Goal: Find specific page/section: Find specific page/section

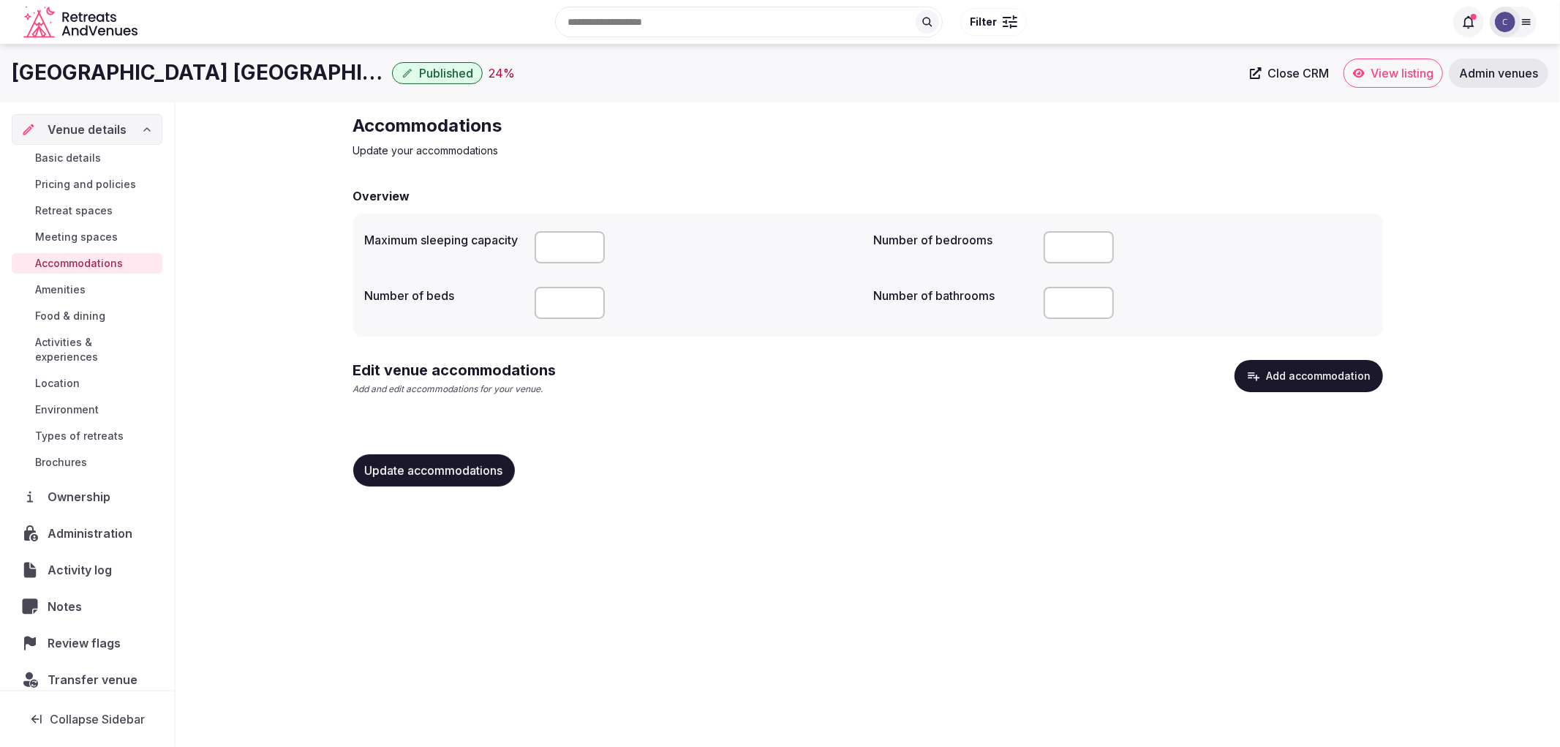
click at [64, 311] on span "Food & dining" at bounding box center [70, 316] width 70 height 15
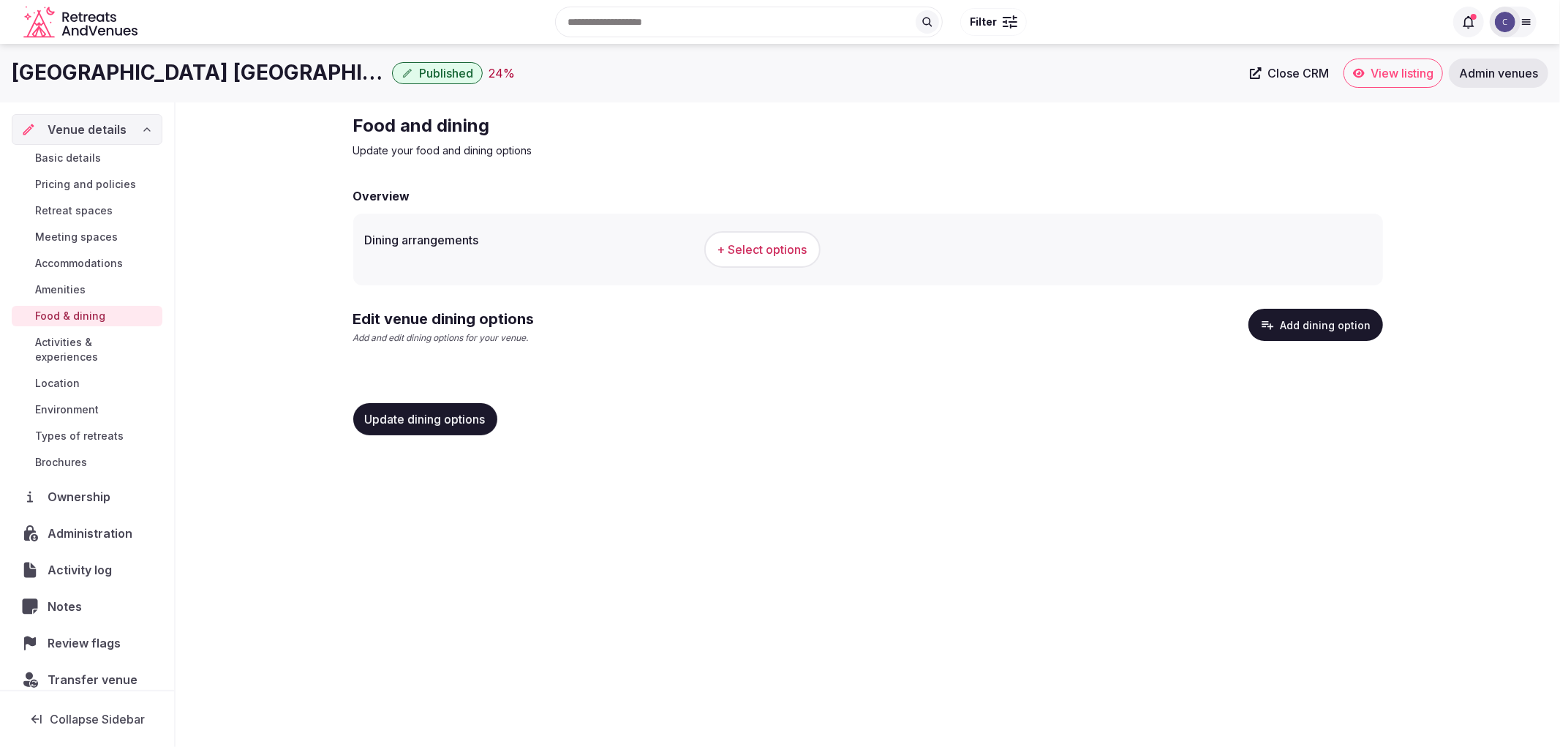
click at [1320, 295] on div "Overview Dining arrangements + Select options Edit venue dining options Add and…" at bounding box center [868, 317] width 1030 height 260
click at [1368, 320] on button "Add dining option" at bounding box center [1315, 325] width 135 height 32
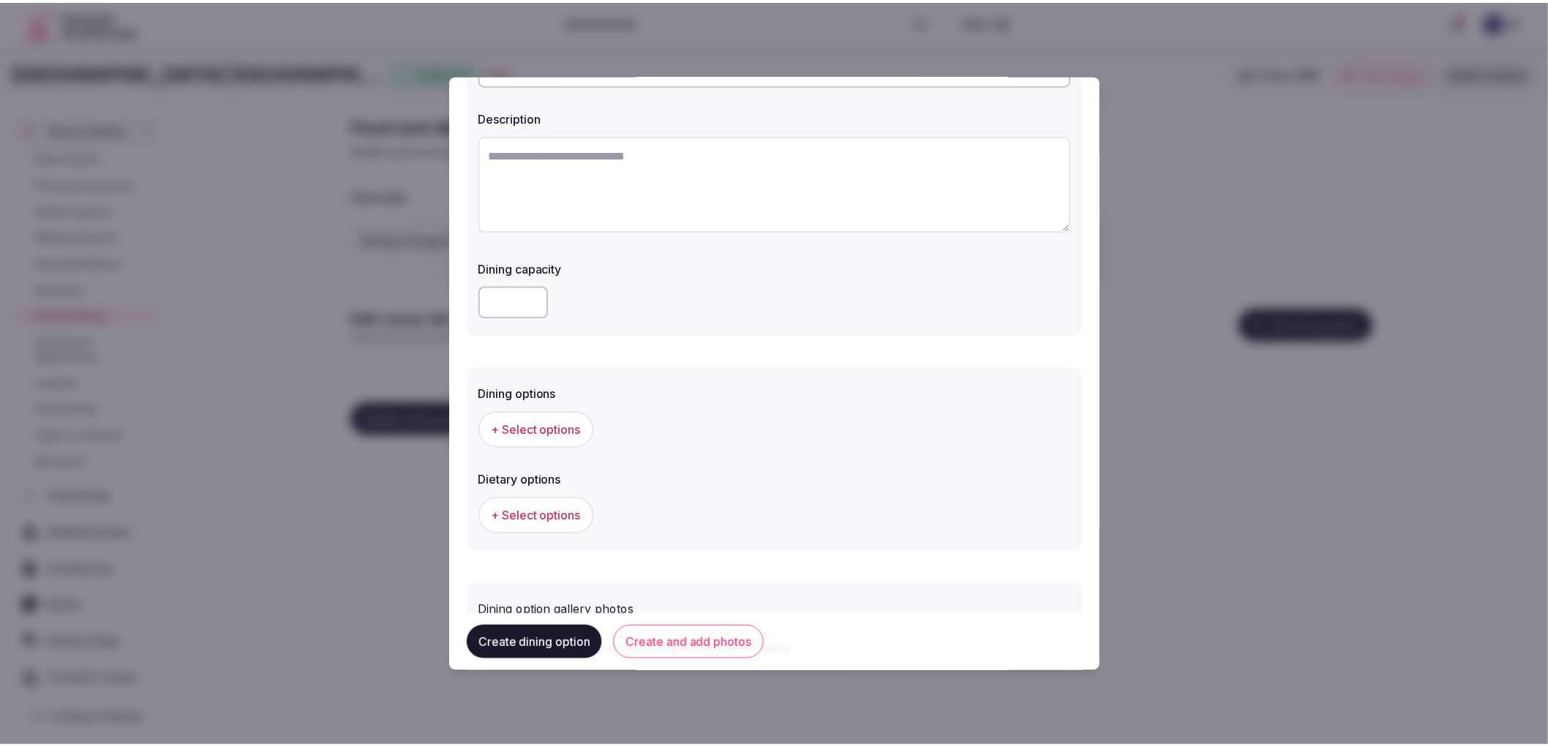
scroll to position [208, 0]
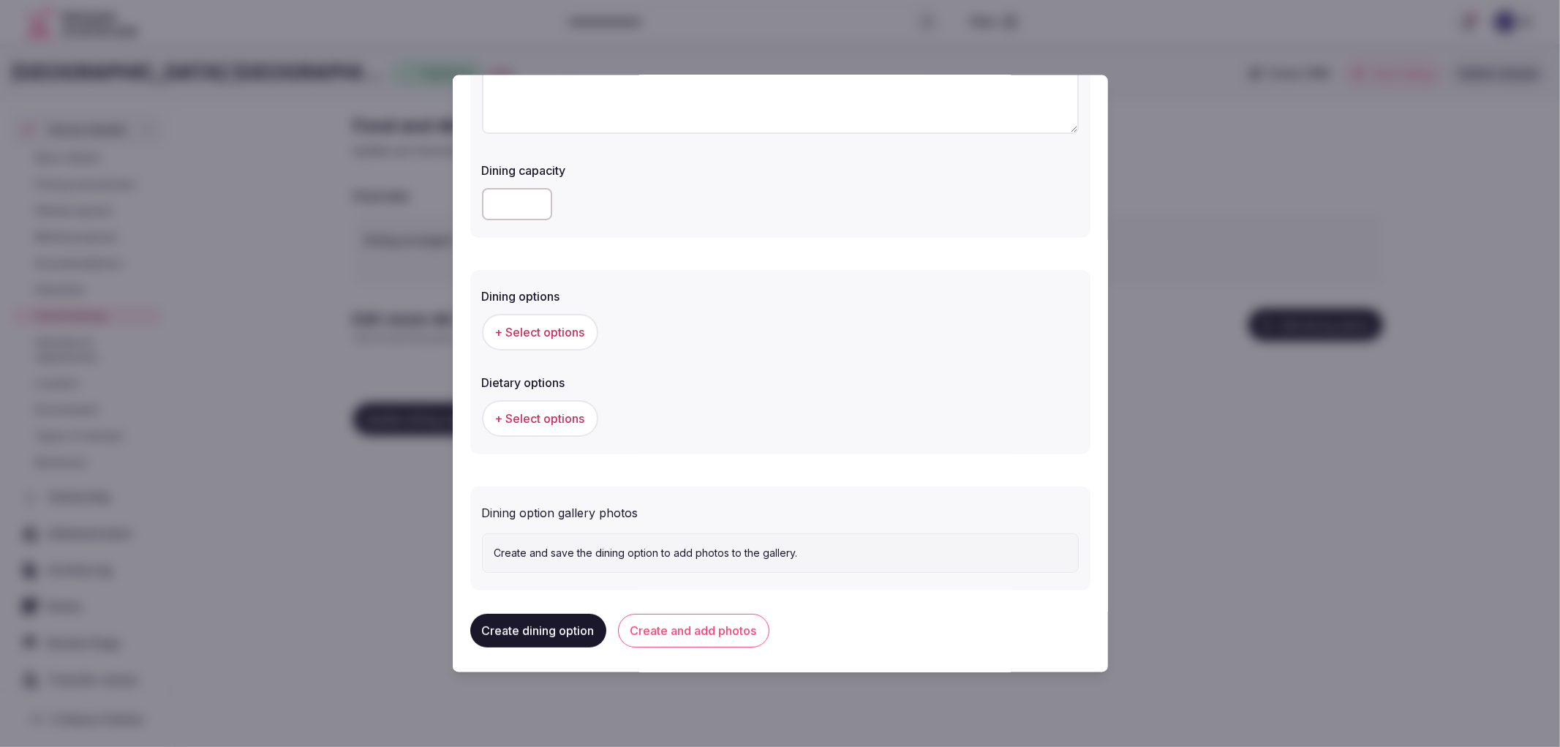
click at [1559, 576] on div at bounding box center [780, 373] width 1560 height 747
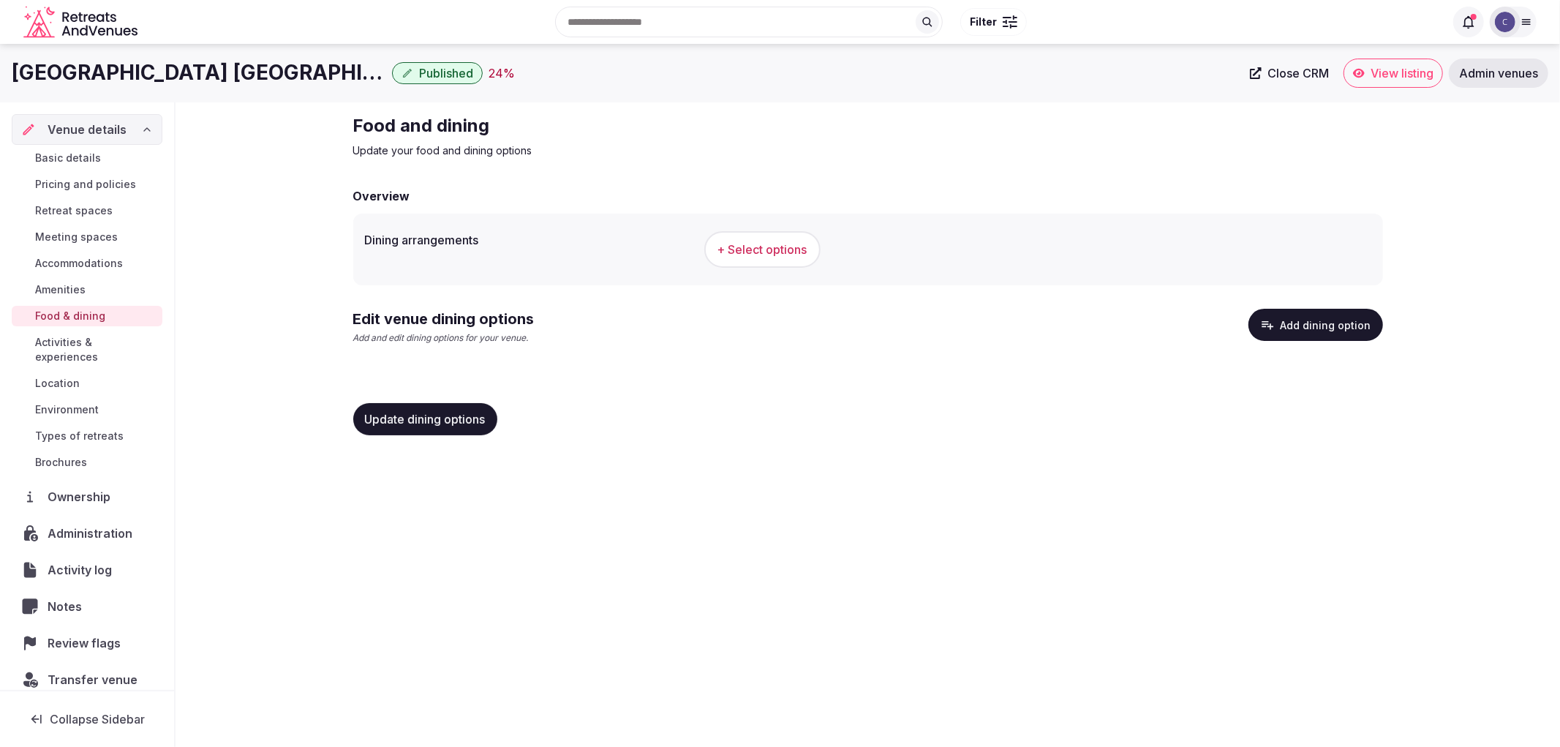
click at [79, 251] on div "Basic details Pricing and policies Retreat spaces Meeting spaces Accommodations…" at bounding box center [87, 310] width 151 height 331
click at [91, 257] on span "Accommodations" at bounding box center [79, 263] width 88 height 15
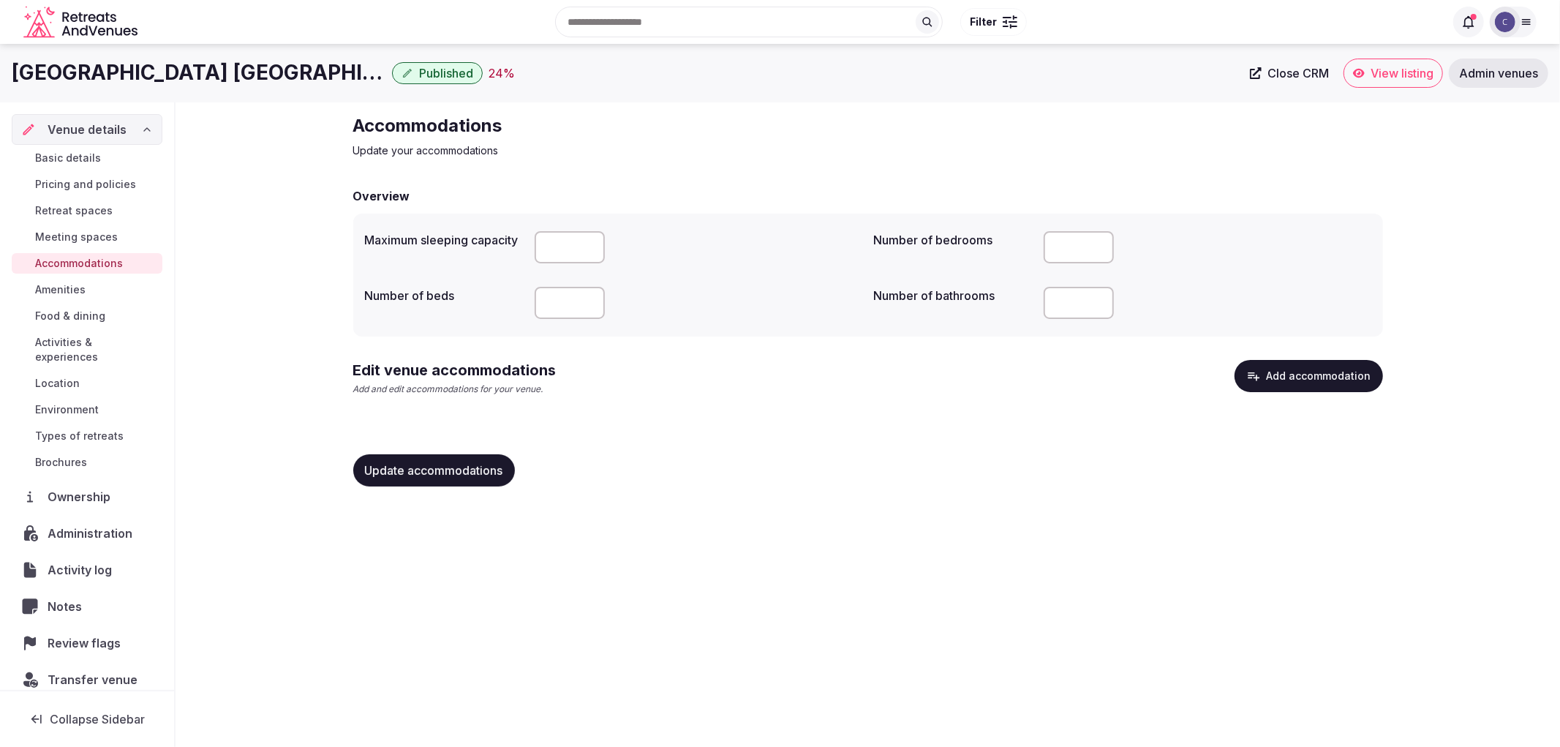
click at [98, 149] on link "Basic details" at bounding box center [87, 158] width 151 height 20
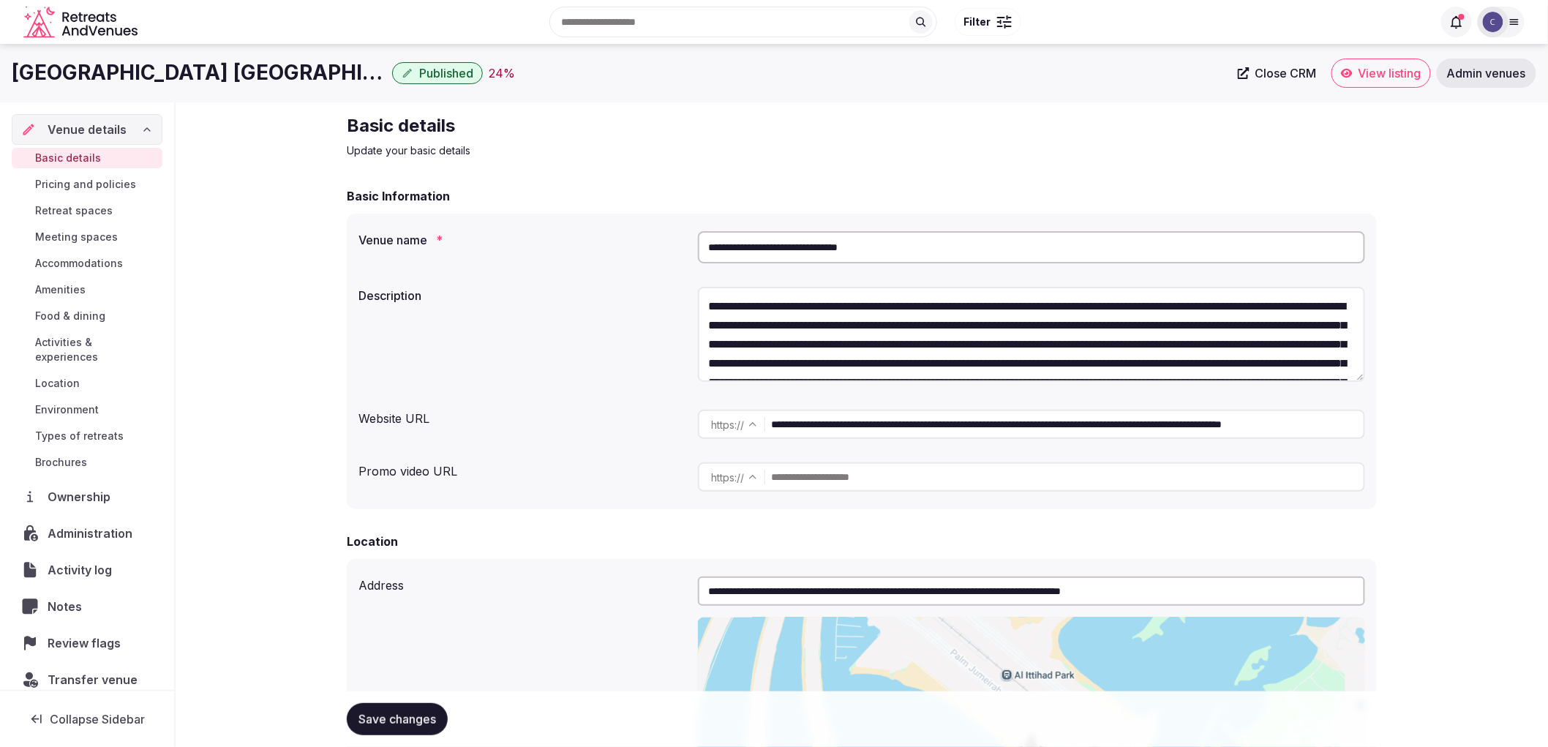
click at [864, 245] on input "**********" at bounding box center [1031, 247] width 667 height 32
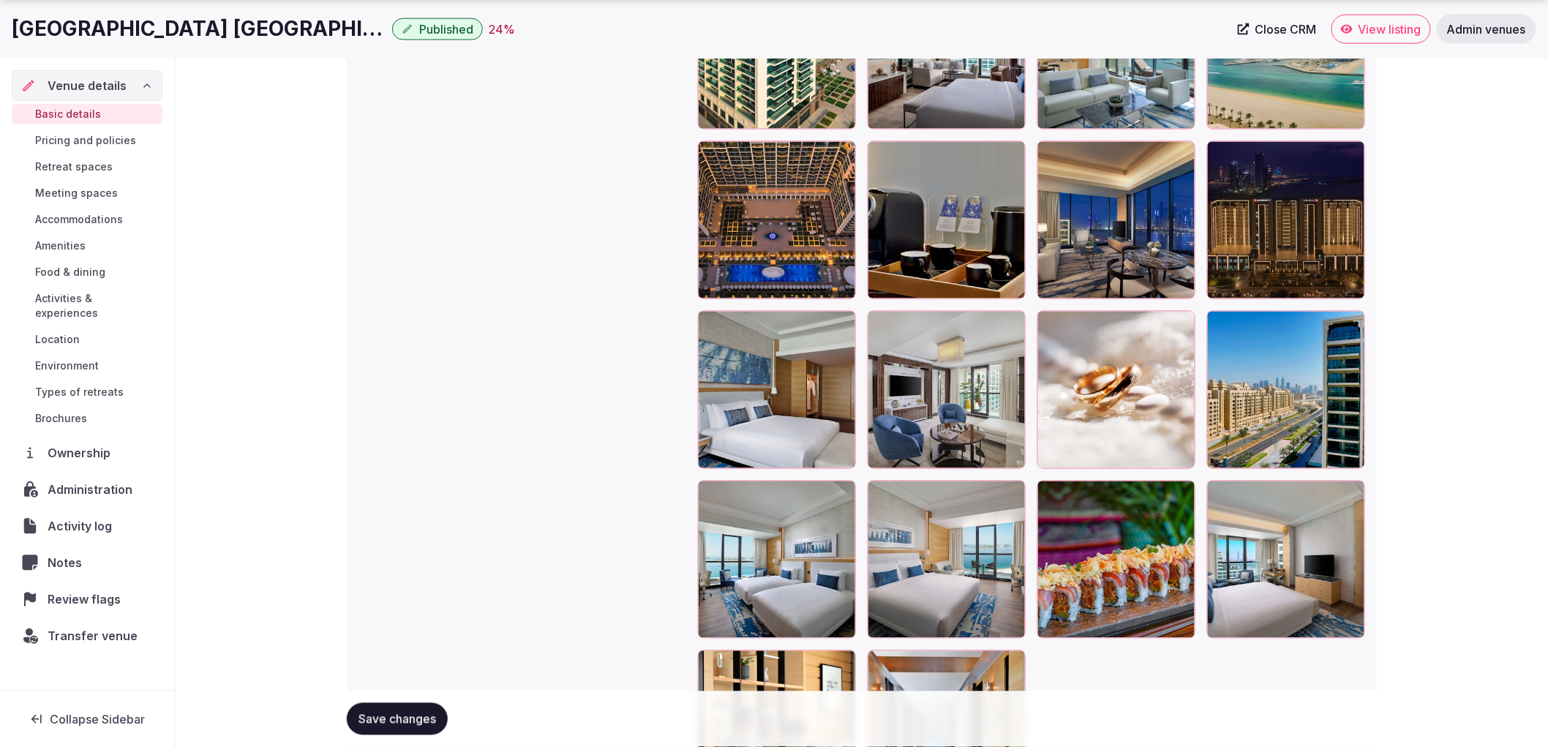
scroll to position [3377, 0]
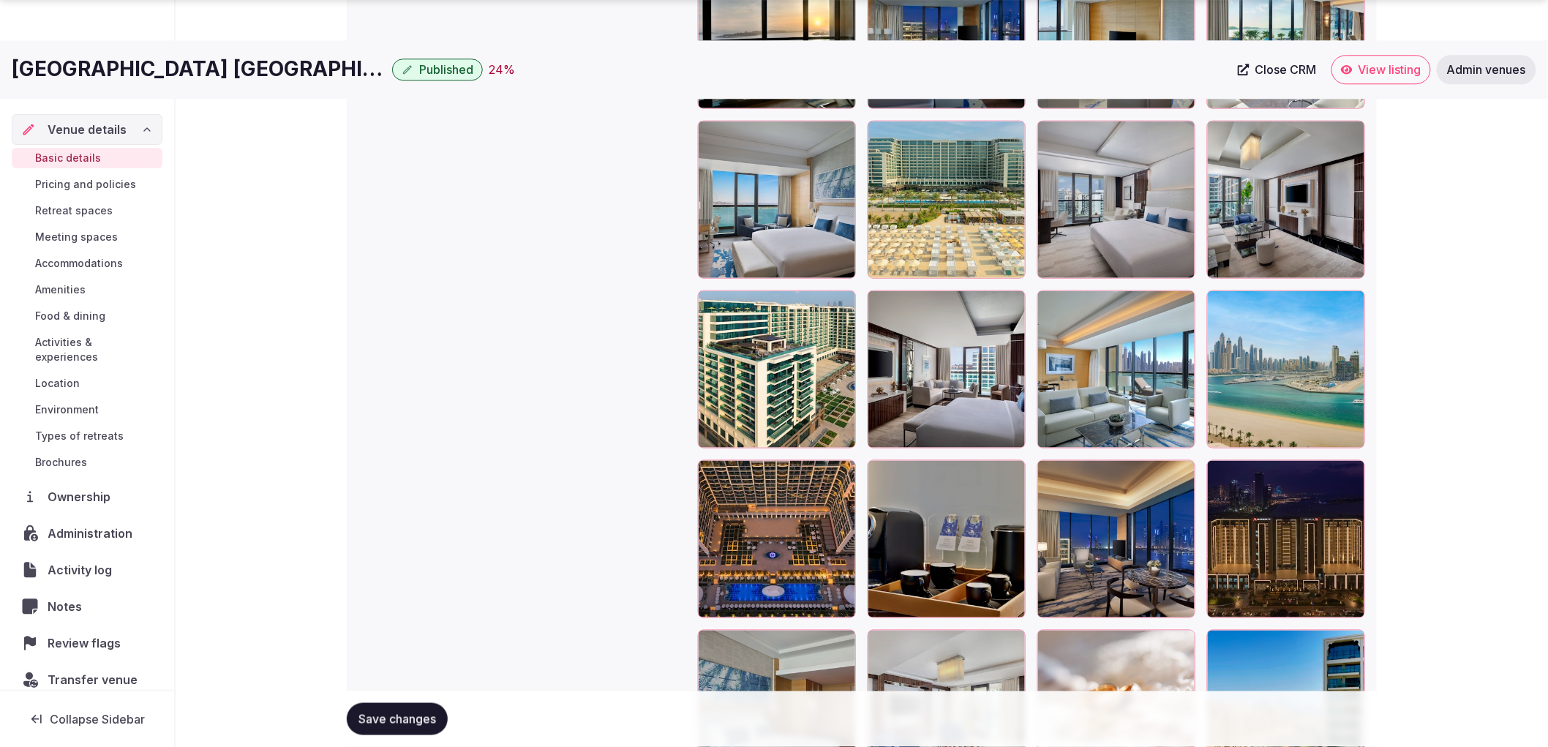
scroll to position [3296, 0]
